Goal: Answer question/provide support: Answer question/provide support

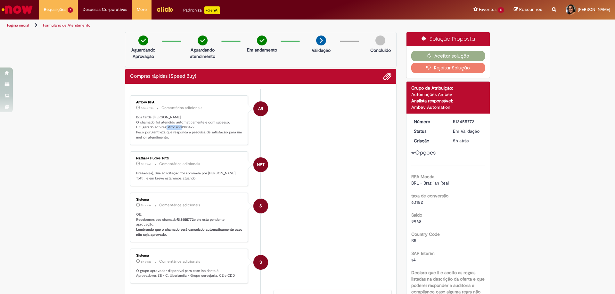
drag, startPoint x: 190, startPoint y: 127, endPoint x: 172, endPoint y: 127, distance: 18.2
click at [172, 127] on p "Boa tarde, [PERSON_NAME]! O chamado foi atendido automaticamente e com sucesso.…" at bounding box center [189, 127] width 107 height 25
copy p "4501383422"
click at [441, 56] on button "Aceitar solução" at bounding box center [448, 56] width 74 height 10
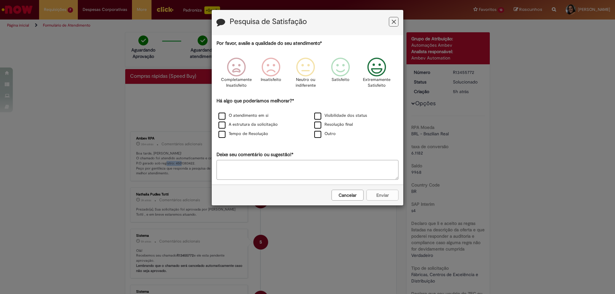
click at [378, 70] on icon "Feedback" at bounding box center [377, 67] width 24 height 19
click at [238, 117] on label "O atendimento em si" at bounding box center [243, 116] width 50 height 6
click at [392, 195] on button "Enviar" at bounding box center [382, 195] width 32 height 11
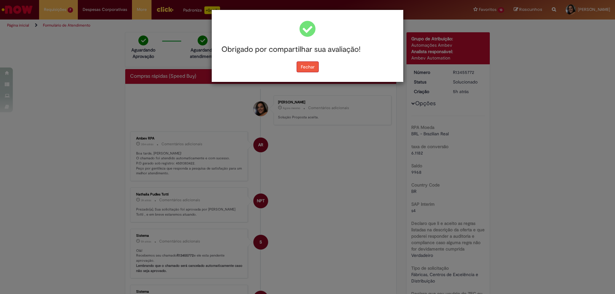
click at [303, 71] on button "Fechar" at bounding box center [307, 66] width 22 height 11
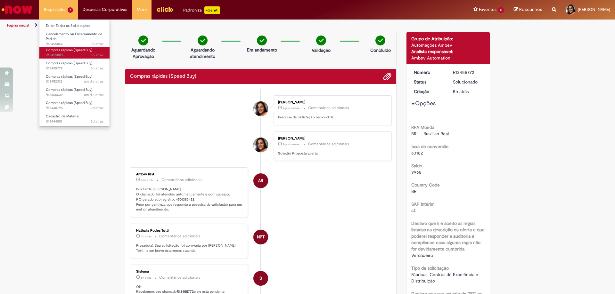
click at [77, 56] on span "5h atrás 5 horas atrás R13455803" at bounding box center [75, 55] width 58 height 5
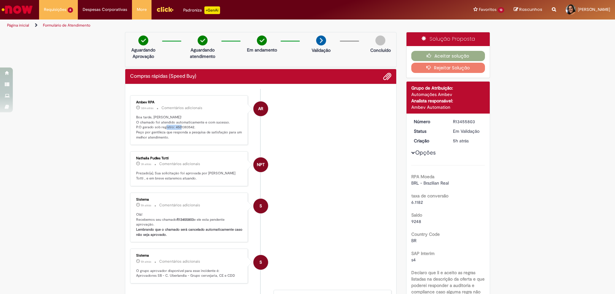
drag, startPoint x: 172, startPoint y: 129, endPoint x: 190, endPoint y: 125, distance: 19.0
click at [190, 125] on p "Boa tarde, [PERSON_NAME]! O chamado foi atendido automaticamente e com sucesso.…" at bounding box center [189, 127] width 107 height 25
copy p "4501383542"
click at [439, 56] on button "Aceitar solução" at bounding box center [448, 56] width 74 height 10
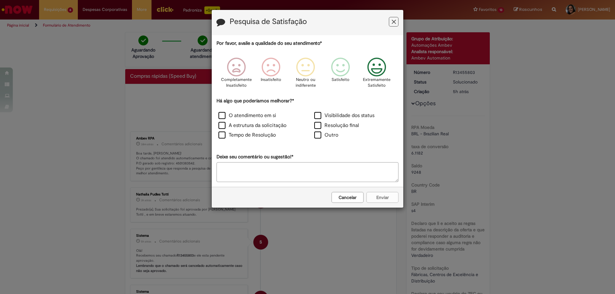
click at [377, 76] on icon "Feedback" at bounding box center [377, 67] width 24 height 19
click at [243, 117] on label "O atendimento em si" at bounding box center [247, 115] width 58 height 7
click at [389, 196] on button "Enviar" at bounding box center [382, 197] width 32 height 11
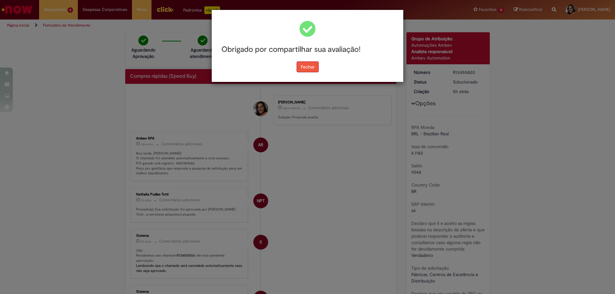
click at [311, 65] on button "Fechar" at bounding box center [307, 66] width 22 height 11
